Goal: Information Seeking & Learning: Learn about a topic

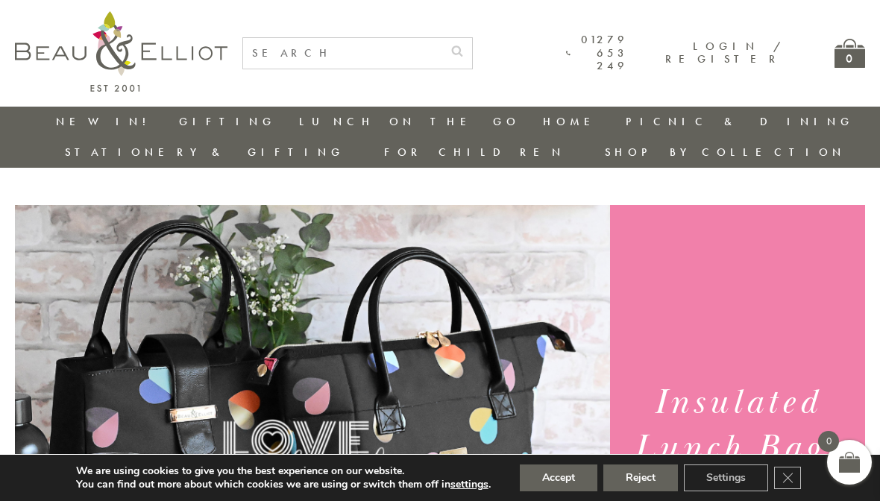
scroll to position [0, 10]
click at [314, 160] on link "Insulated Lunch Bags" at bounding box center [381, 165] width 134 height 26
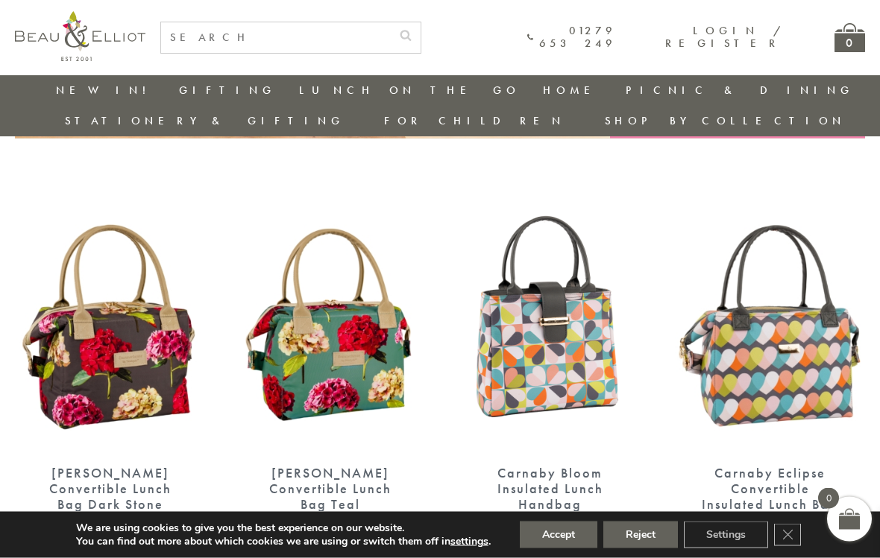
click at [573, 500] on button "Accept" at bounding box center [559, 535] width 78 height 27
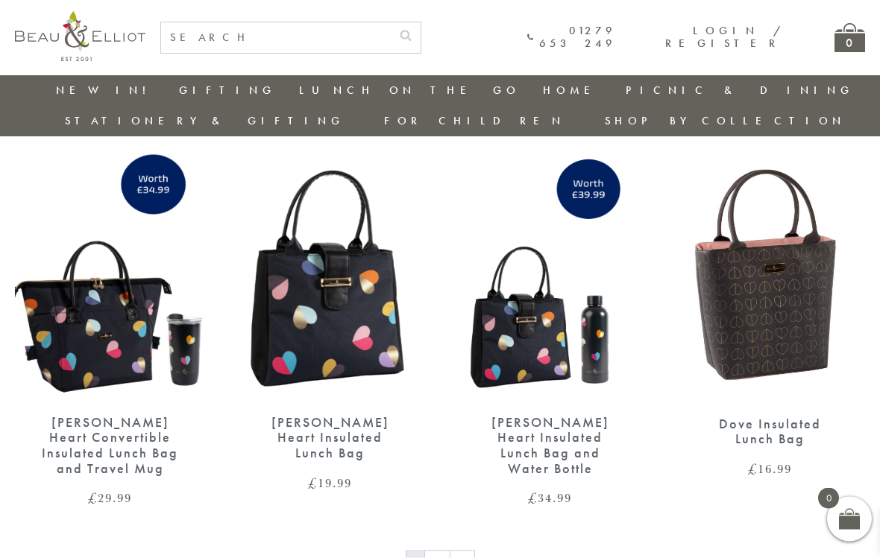
scroll to position [2144, 0]
click at [790, 297] on img at bounding box center [770, 277] width 190 height 247
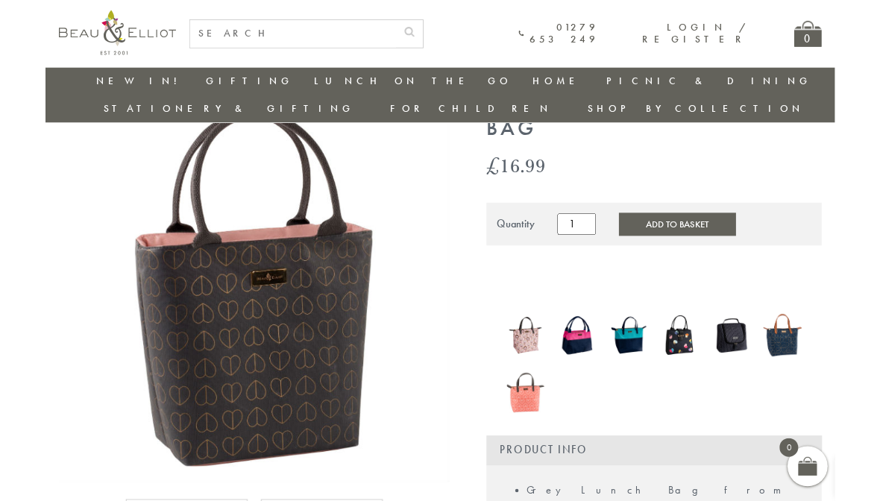
scroll to position [91, 0]
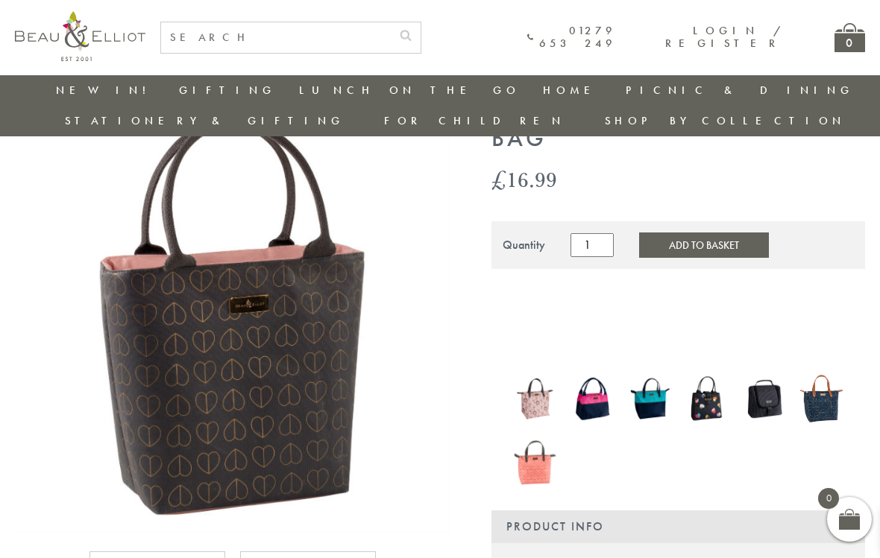
click at [534, 373] on img at bounding box center [535, 398] width 42 height 55
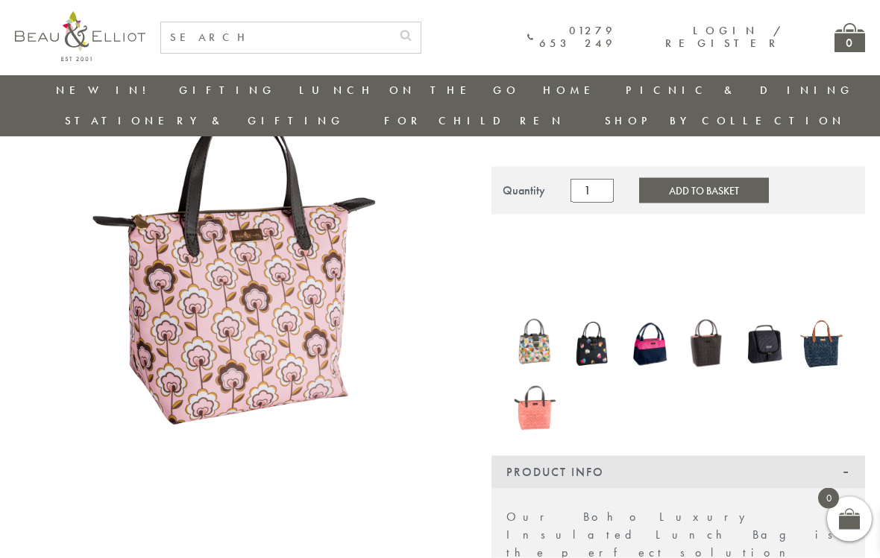
scroll to position [147, 0]
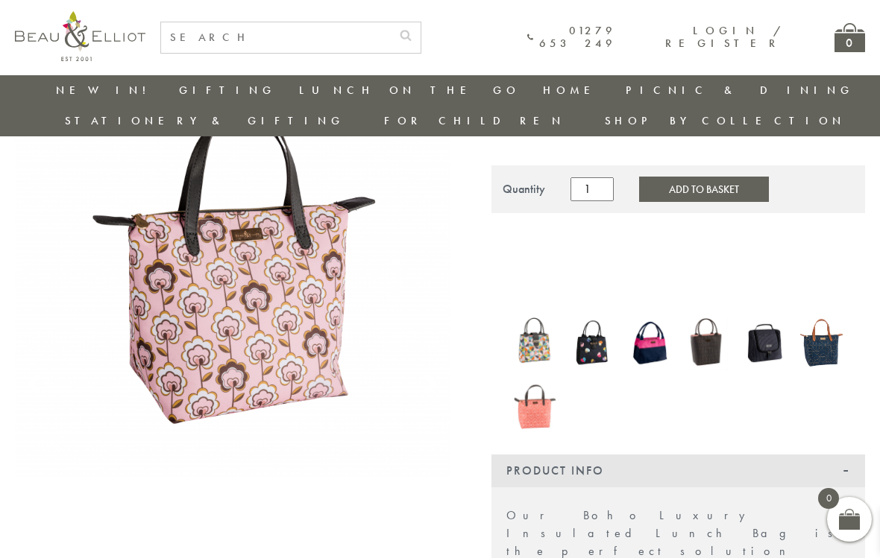
click at [657, 321] on img at bounding box center [649, 342] width 42 height 55
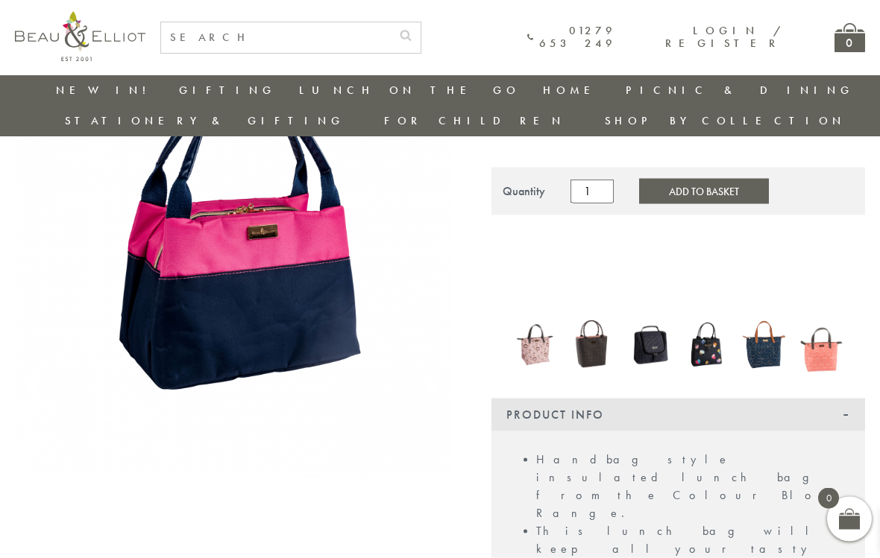
scroll to position [145, 0]
click at [596, 317] on img at bounding box center [592, 344] width 42 height 55
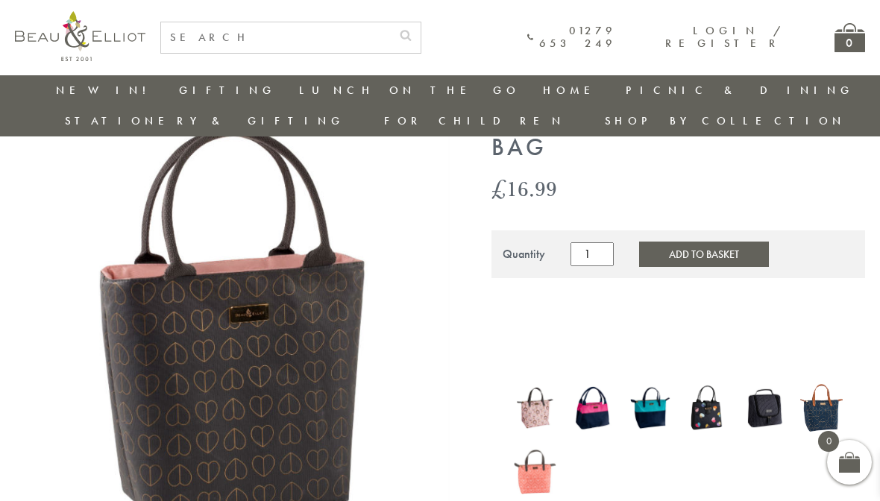
scroll to position [83, 0]
click at [716, 382] on img at bounding box center [707, 407] width 42 height 50
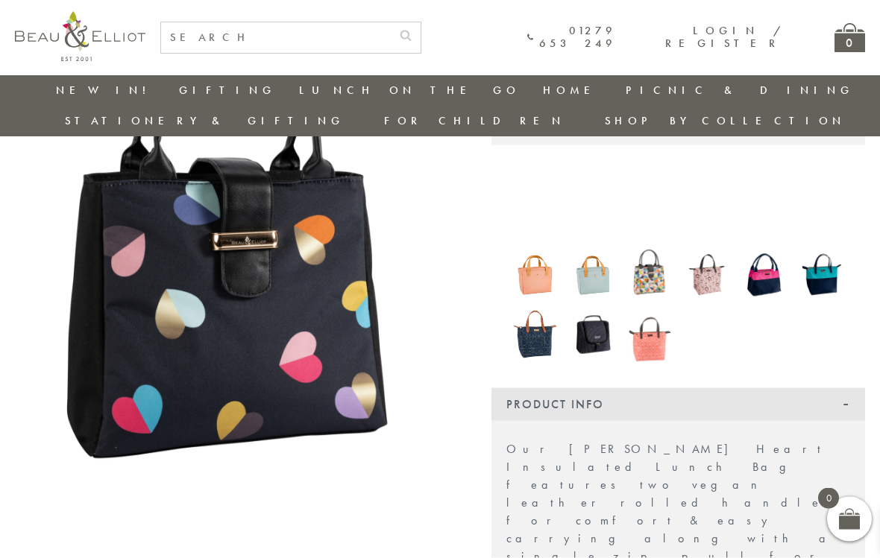
scroll to position [216, 0]
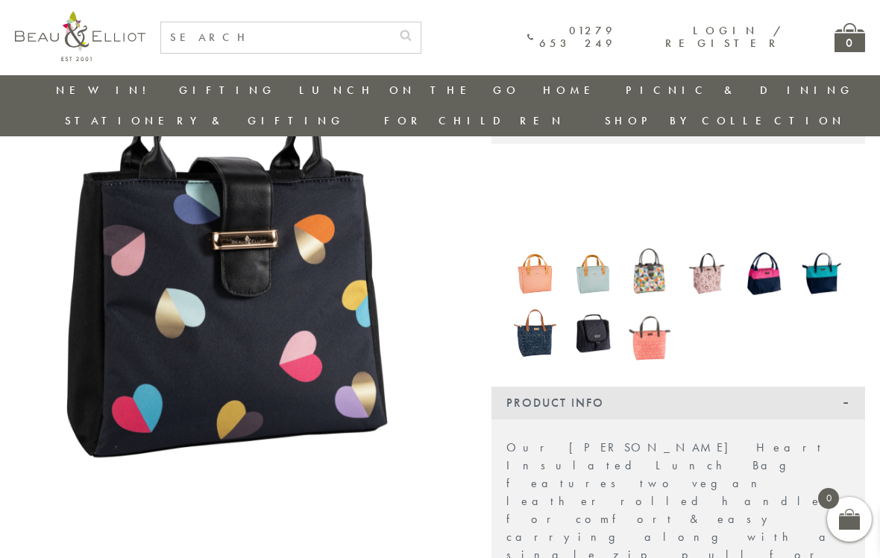
click at [533, 198] on link "Lunch Bags" at bounding box center [466, 204] width 134 height 13
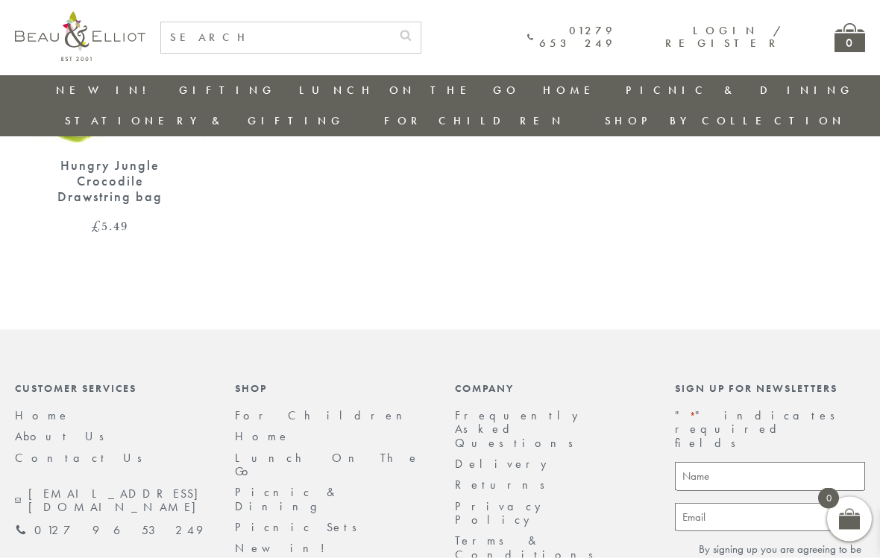
scroll to position [1815, 0]
click at [287, 484] on link "Picnic & Dining" at bounding box center [287, 498] width 105 height 29
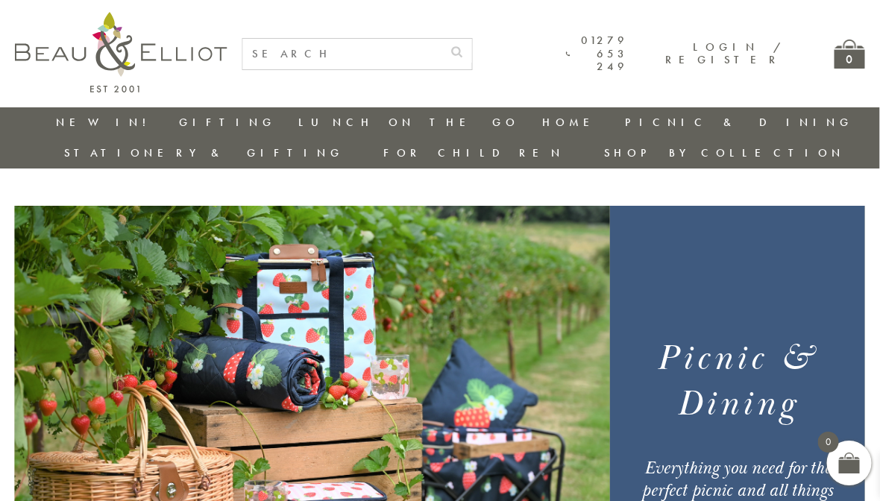
scroll to position [0, 7]
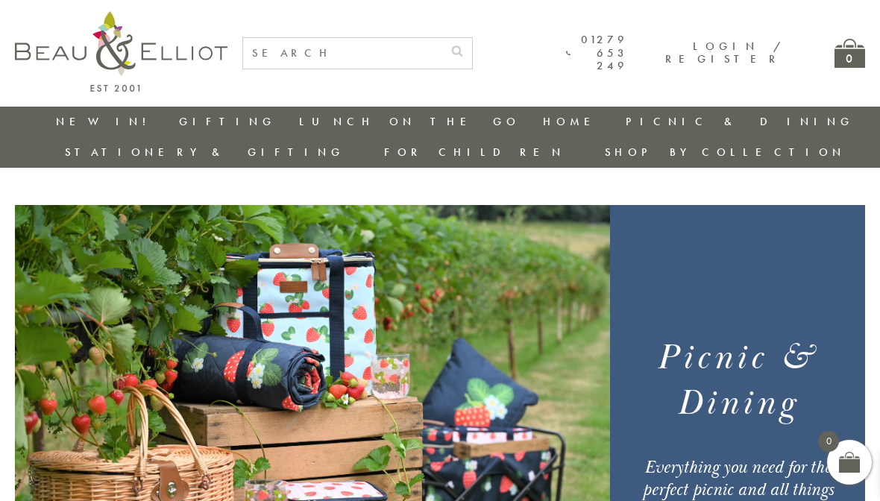
click at [212, 185] on link "Lunch On The Go" at bounding box center [261, 198] width 134 height 26
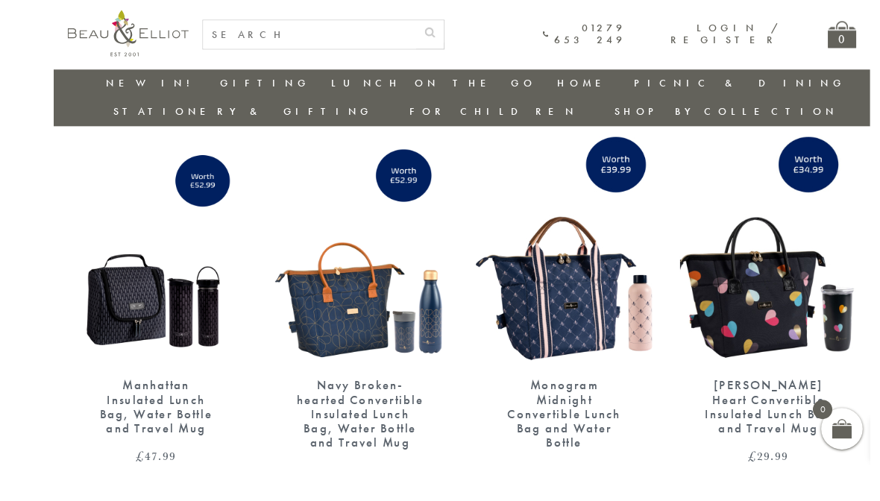
scroll to position [88, 0]
